Goal: Find specific fact

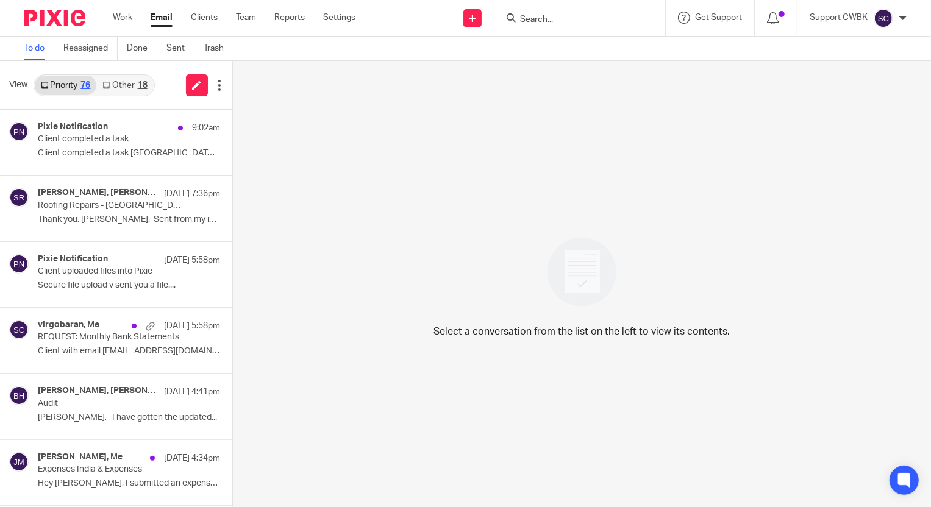
click at [112, 84] on link "Other 18" at bounding box center [124, 86] width 57 height 20
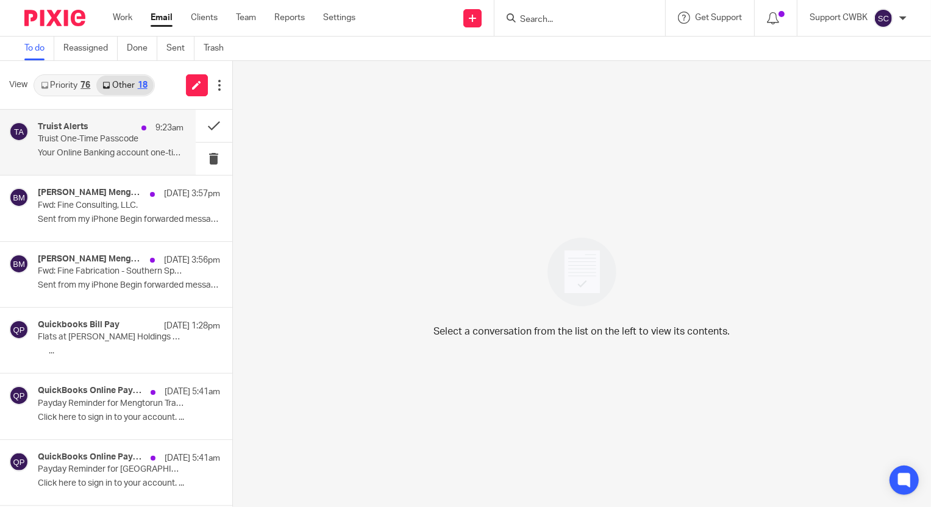
click at [79, 140] on p "Truist One-Time Passcode" at bounding box center [96, 139] width 116 height 10
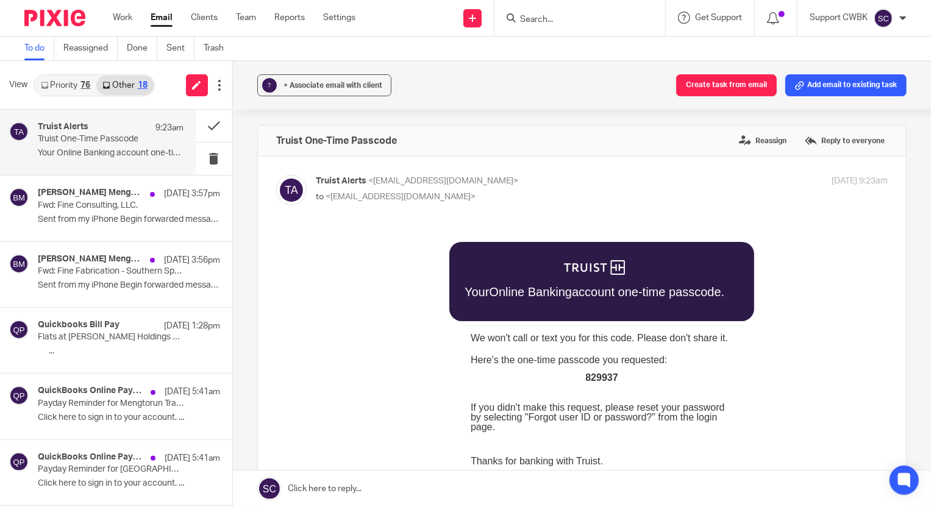
click at [595, 375] on span "829937" at bounding box center [601, 377] width 32 height 10
copy span "829937"
